Goal: Navigation & Orientation: Find specific page/section

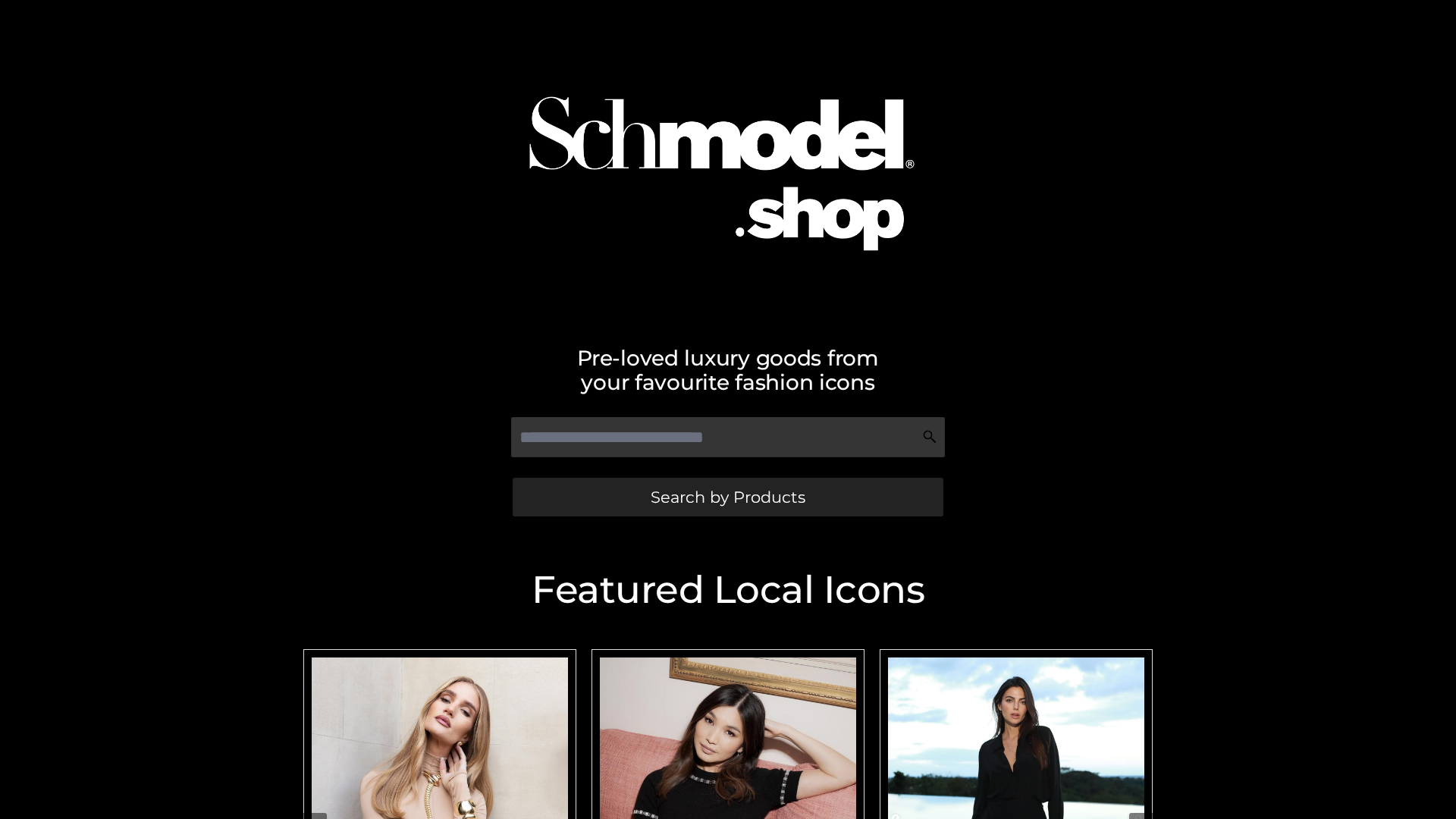
click at [727, 496] on span "Search by Products" at bounding box center [728, 497] width 154 height 16
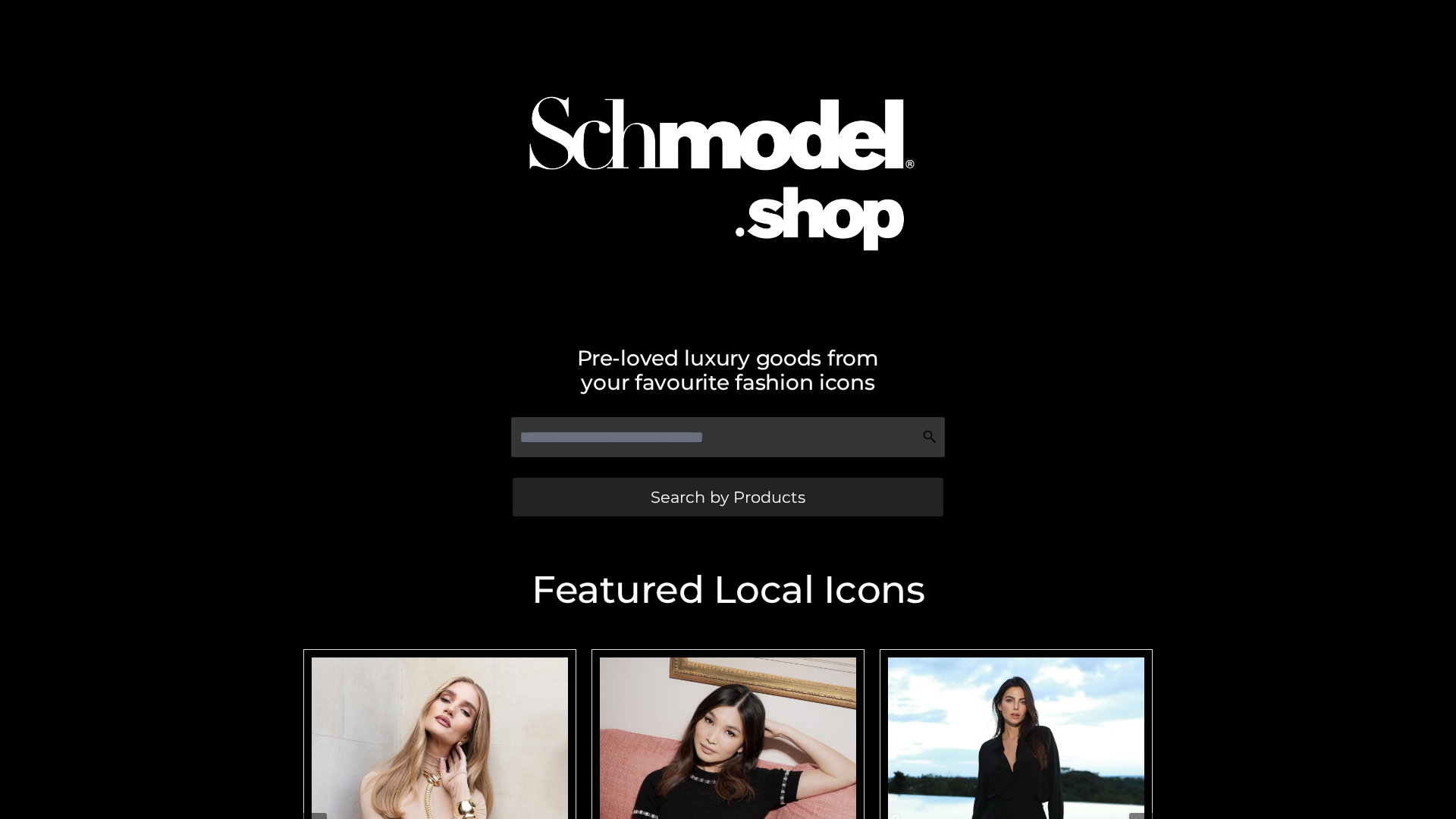
click at [727, 496] on span "Search by Products" at bounding box center [728, 497] width 154 height 16
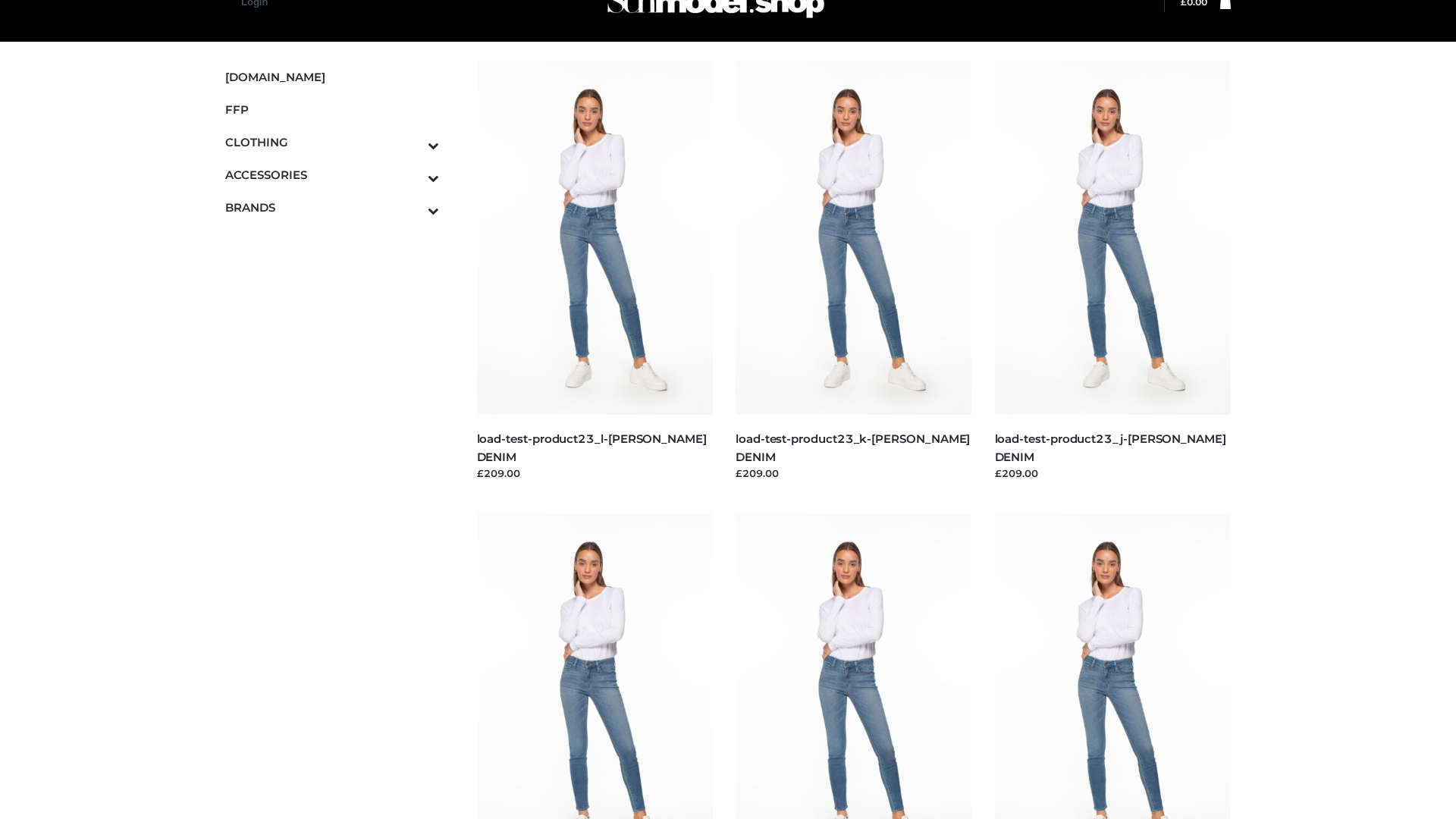
scroll to position [38, 0]
